Goal: Find specific page/section: Find specific page/section

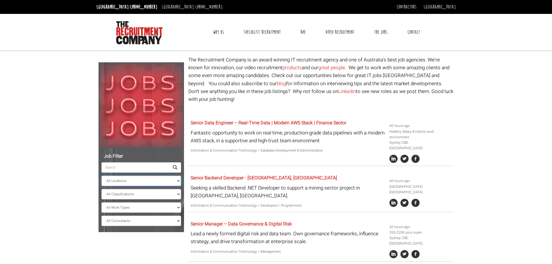
click at [170, 180] on select "All Locations [GEOGRAPHIC_DATA] [GEOGRAPHIC_DATA] [GEOGRAPHIC_DATA] [GEOGRAPHIC…" at bounding box center [141, 181] width 80 height 10
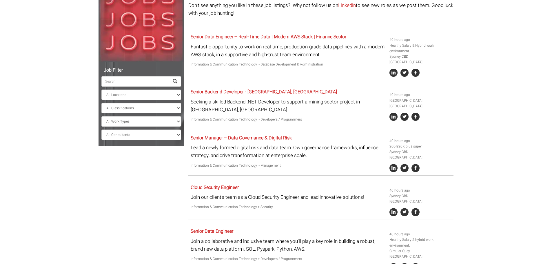
scroll to position [87, 0]
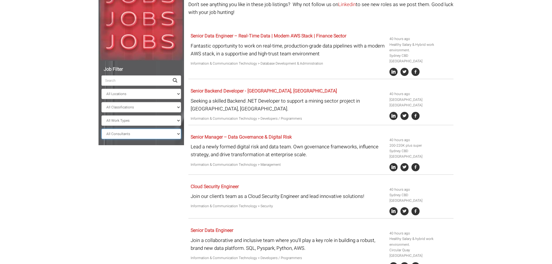
click at [149, 136] on select "All Consultants Adam - , Infrastructure, Cloud & DevOps, Contract Amanda - , In…" at bounding box center [141, 134] width 80 height 10
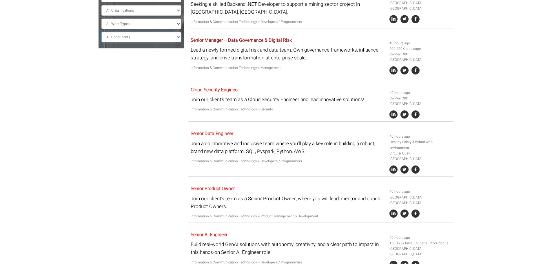
scroll to position [183, 0]
